Goal: Navigation & Orientation: Understand site structure

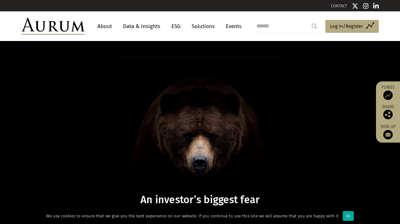
click at [203, 26] on link "Solutions" at bounding box center [202, 27] width 29 height 12
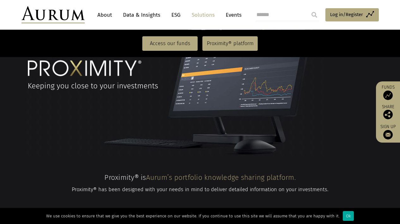
scroll to position [418, 0]
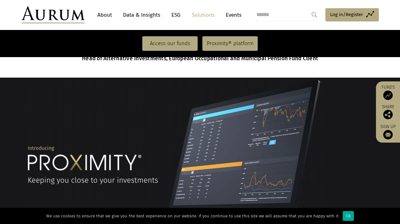
click at [153, 15] on link "Data & Insights" at bounding box center [142, 15] width 44 height 12
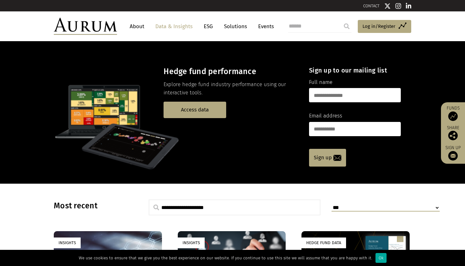
click at [137, 29] on link "About" at bounding box center [136, 27] width 21 height 12
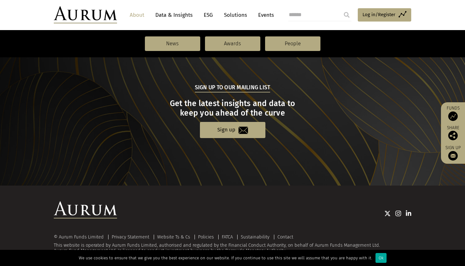
scroll to position [674, 0]
